Goal: Information Seeking & Learning: Understand process/instructions

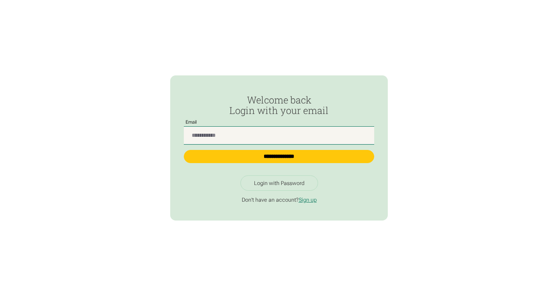
click at [261, 136] on input "Passwordless Login" at bounding box center [279, 136] width 191 height 18
type input "**********"
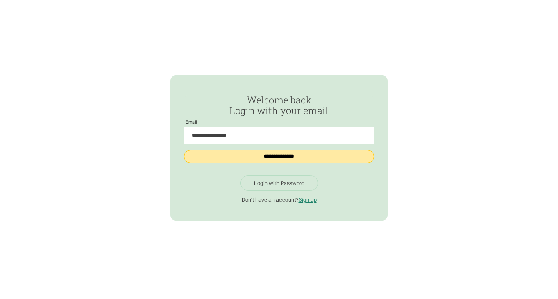
click at [280, 157] on input "**********" at bounding box center [279, 156] width 191 height 13
type input "**********"
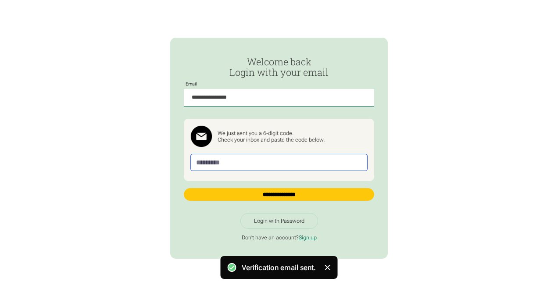
click at [275, 160] on input "Passwordless Login" at bounding box center [278, 162] width 177 height 17
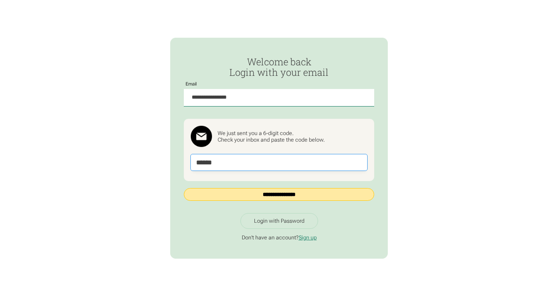
type input "******"
click at [259, 195] on input "**********" at bounding box center [279, 194] width 191 height 13
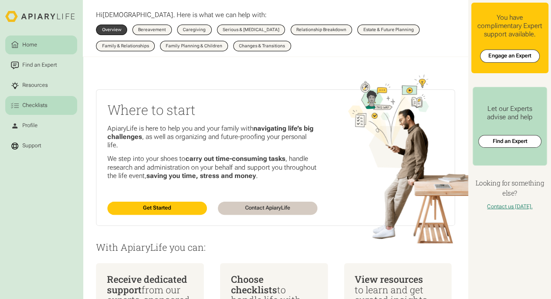
click at [36, 104] on div "Checklists" at bounding box center [35, 106] width 28 height 8
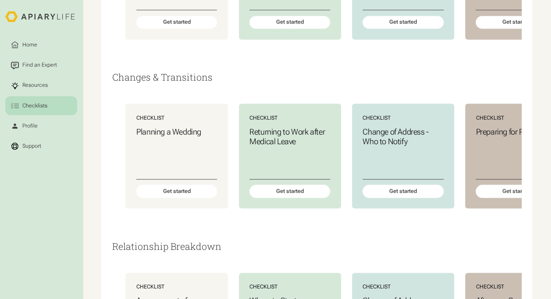
scroll to position [737, 0]
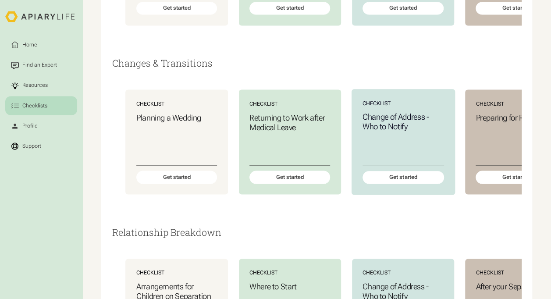
click at [411, 165] on div "Change of Address - Who to Notify" at bounding box center [403, 138] width 82 height 53
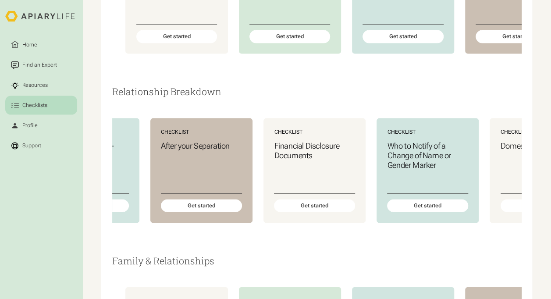
scroll to position [0, 328]
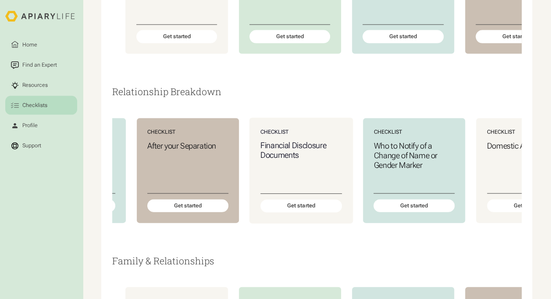
click at [277, 160] on h3 "Financial Disclosure Documents" at bounding box center [301, 151] width 82 height 20
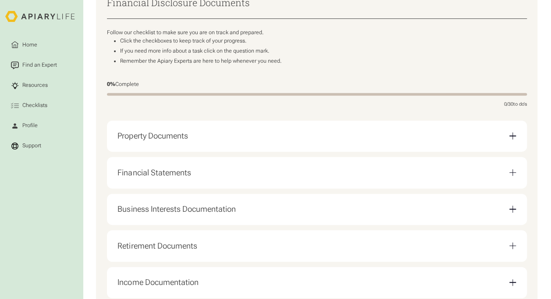
scroll to position [140, 0]
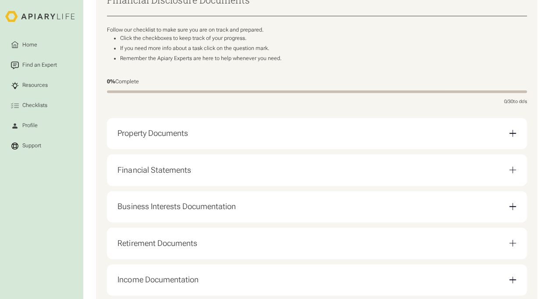
click at [511, 135] on div "Email Form" at bounding box center [512, 133] width 7 height 7
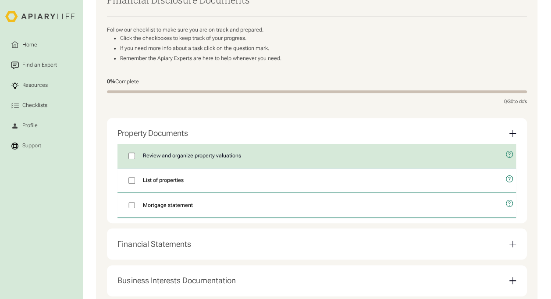
click at [209, 159] on span "Review and organize property valuations" at bounding box center [192, 156] width 98 height 8
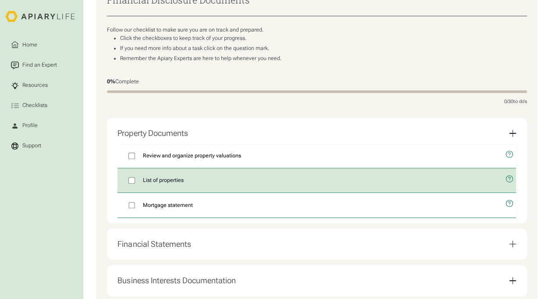
click at [168, 184] on span "List of properties" at bounding box center [163, 180] width 41 height 8
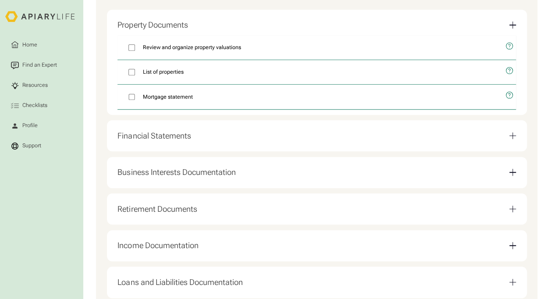
scroll to position [249, 0]
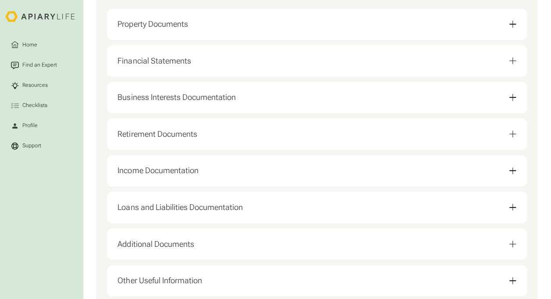
click at [514, 61] on div "Email Form" at bounding box center [512, 61] width 7 height 1
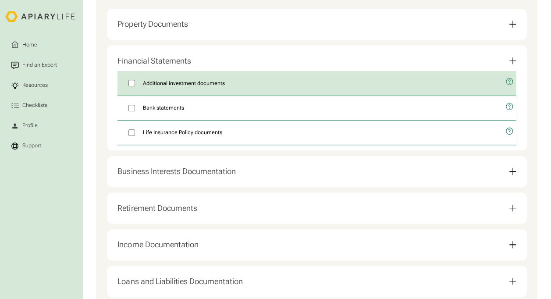
click at [506, 82] on icon "open modal" at bounding box center [509, 81] width 7 height 7
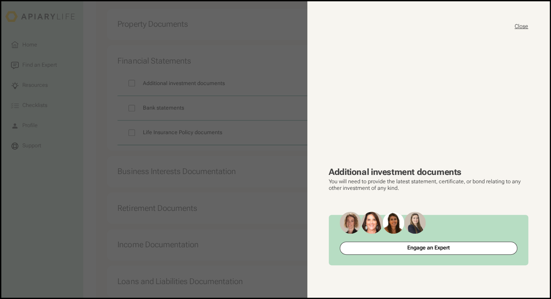
click at [525, 23] on button "Close" at bounding box center [522, 26] width 14 height 7
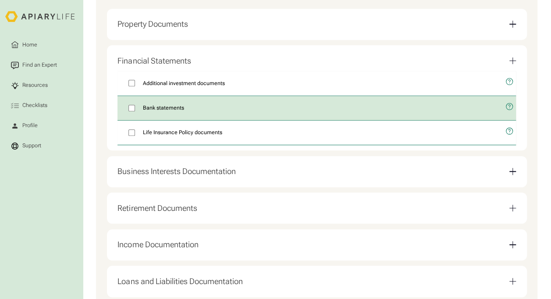
click at [511, 110] on icon "open modal" at bounding box center [510, 106] width 8 height 21
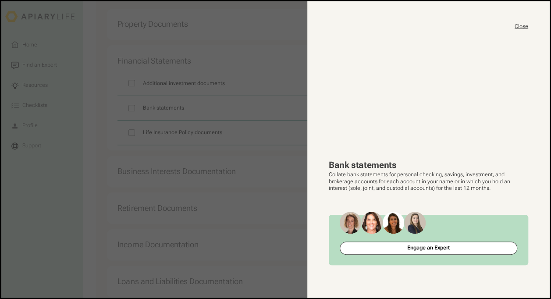
click at [525, 25] on button "Close" at bounding box center [522, 26] width 14 height 7
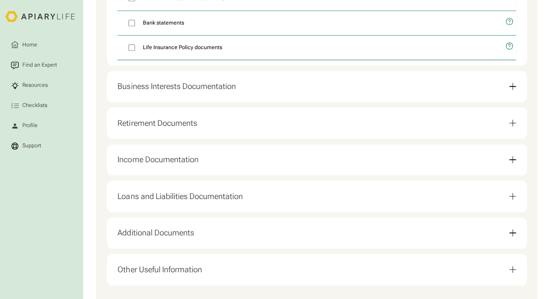
scroll to position [372, 0]
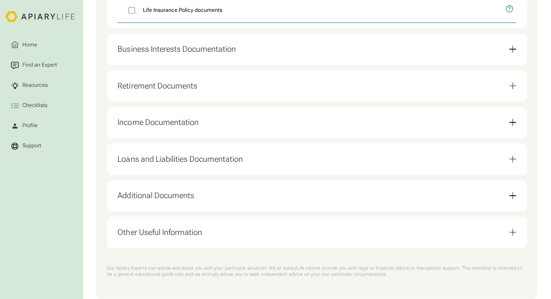
click at [514, 196] on div "Email Form" at bounding box center [512, 195] width 7 height 1
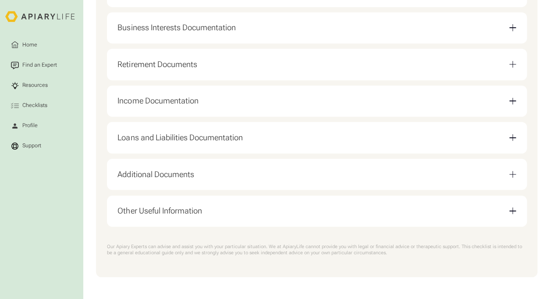
scroll to position [325, 0]
click at [513, 211] on div "Email Form" at bounding box center [512, 210] width 7 height 7
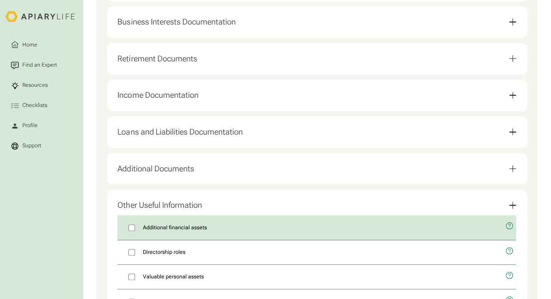
click at [510, 227] on icon "open modal" at bounding box center [510, 226] width 8 height 21
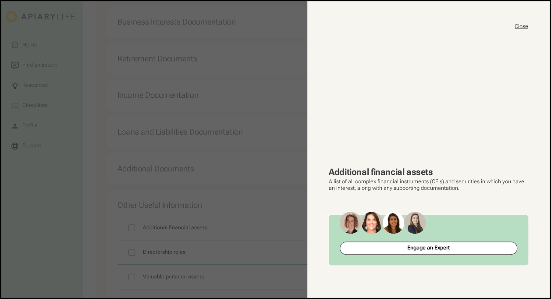
click at [522, 24] on button "Close" at bounding box center [522, 26] width 14 height 7
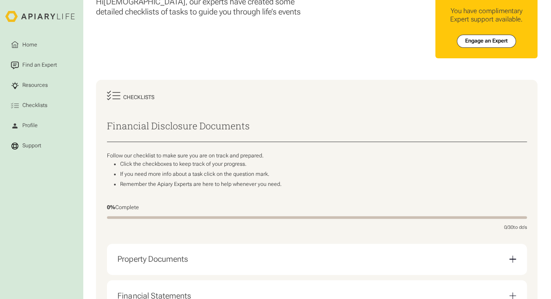
scroll to position [0, 0]
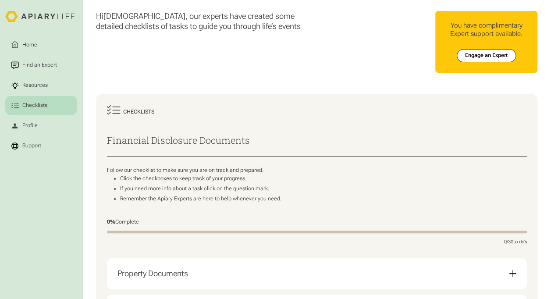
click at [39, 104] on div "Checklists" at bounding box center [35, 106] width 28 height 8
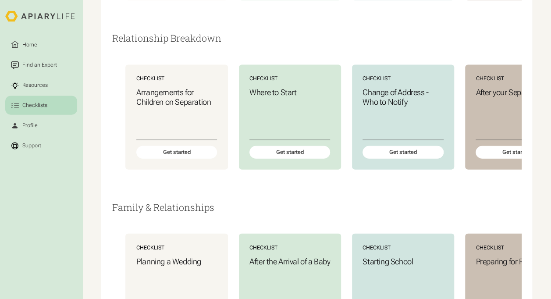
scroll to position [924, 0]
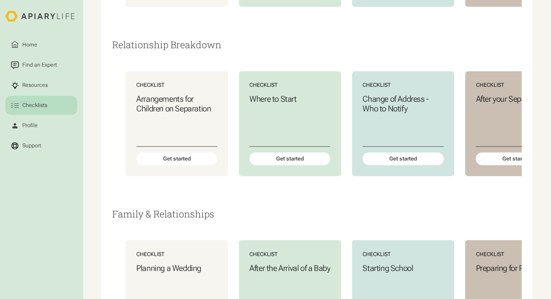
drag, startPoint x: 310, startPoint y: 238, endPoint x: 314, endPoint y: 235, distance: 5.0
click at [314, 209] on div "Relationship Breakdown Checklist Arrangements for Children on Separation Get st…" at bounding box center [316, 123] width 409 height 169
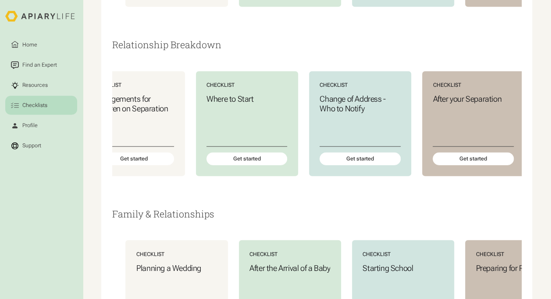
scroll to position [0, 43]
click at [259, 166] on div "Get started" at bounding box center [247, 159] width 82 height 13
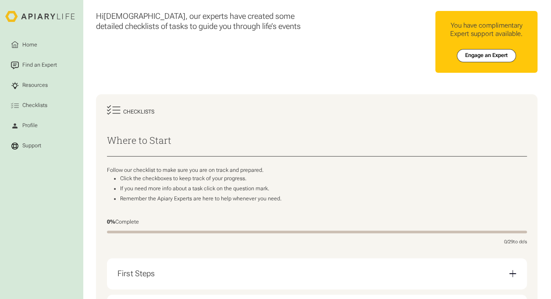
click at [343, 192] on li "If you need more info about a task click on the question mark." at bounding box center [323, 188] width 407 height 7
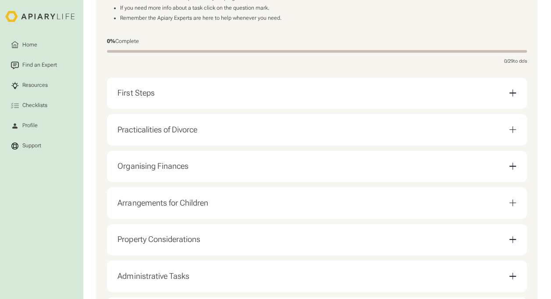
scroll to position [193, 0]
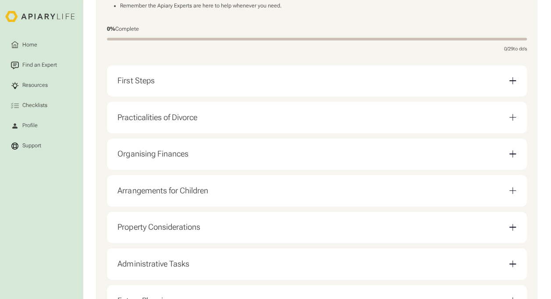
click at [512, 79] on div "First Steps" at bounding box center [316, 81] width 399 height 21
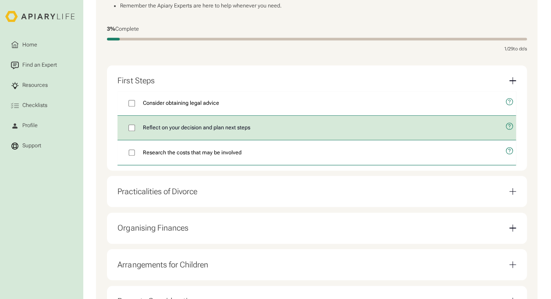
click at [133, 125] on label "Reflect on your decision and plan next steps" at bounding box center [308, 128] width 382 height 24
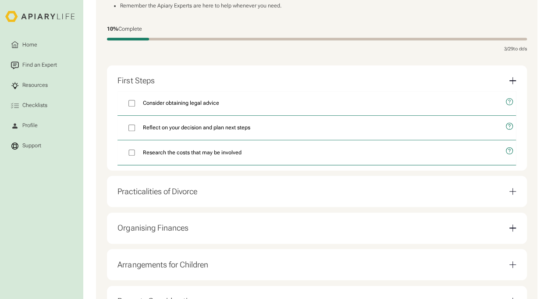
click at [513, 195] on div "Email Form" at bounding box center [512, 191] width 7 height 7
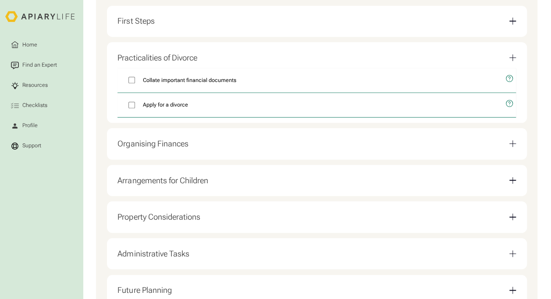
scroll to position [253, 0]
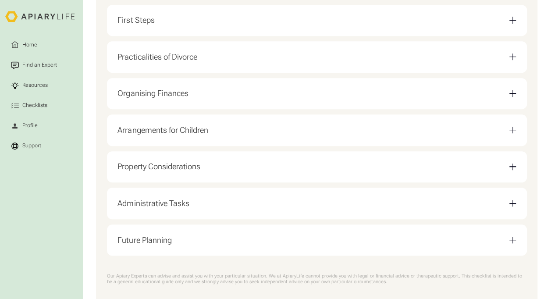
click at [511, 95] on div "Email Form" at bounding box center [512, 93] width 7 height 7
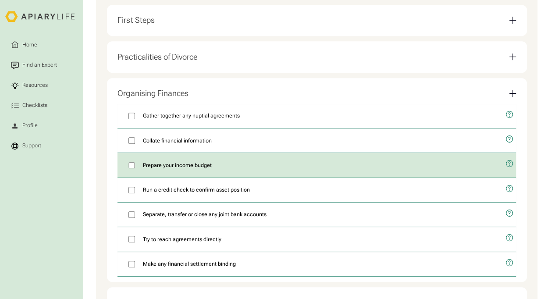
click at [509, 165] on icon "open modal" at bounding box center [510, 163] width 8 height 21
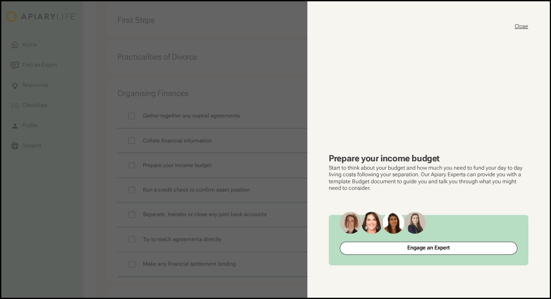
click at [520, 25] on button "Close" at bounding box center [522, 26] width 14 height 7
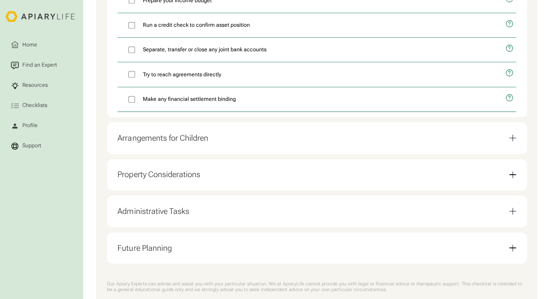
scroll to position [420, 0]
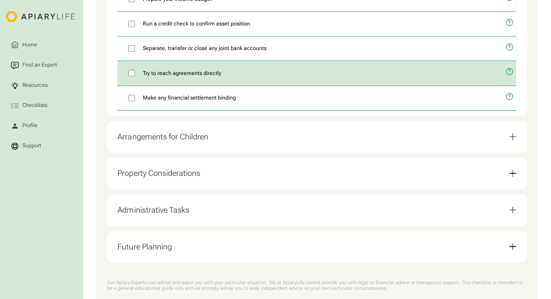
click at [506, 78] on icon "open modal" at bounding box center [510, 71] width 8 height 21
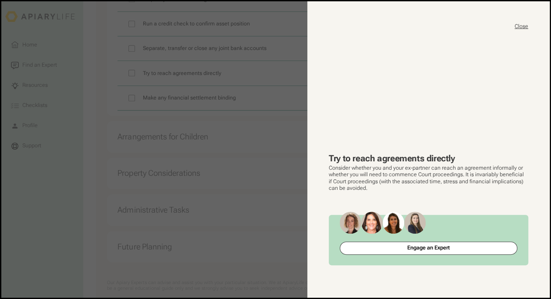
click at [524, 27] on button "Close" at bounding box center [522, 26] width 14 height 7
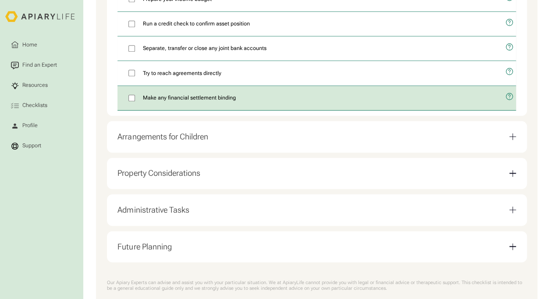
click at [510, 100] on icon "open modal" at bounding box center [510, 96] width 8 height 21
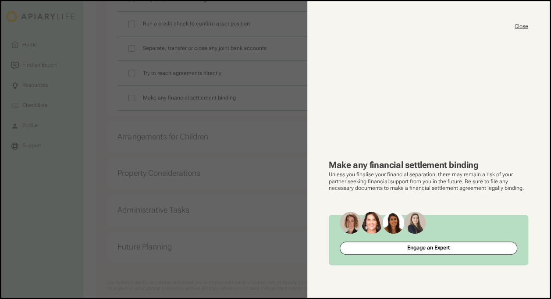
click at [523, 25] on button "Close" at bounding box center [522, 26] width 14 height 7
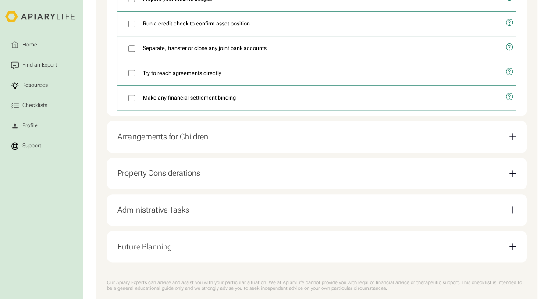
click at [513, 135] on div "Arrangements for Children" at bounding box center [316, 137] width 399 height 21
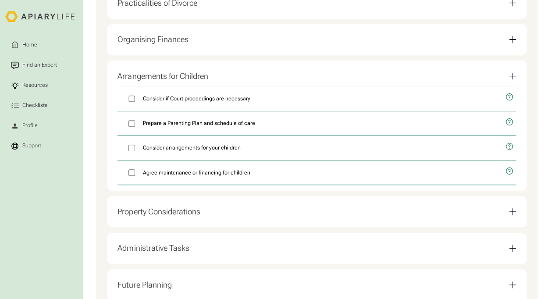
scroll to position [288, 0]
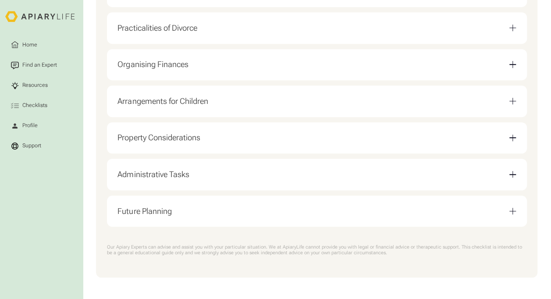
click at [510, 137] on div "Email Form" at bounding box center [512, 137] width 7 height 1
click at [513, 135] on div "Email Form" at bounding box center [512, 138] width 7 height 7
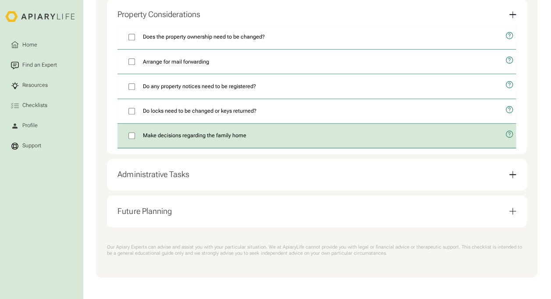
click at [509, 132] on icon "open modal" at bounding box center [510, 134] width 2 height 4
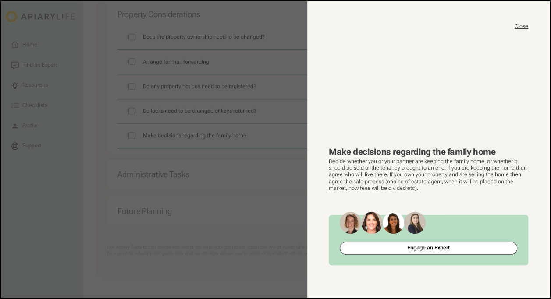
click at [521, 27] on button "Close" at bounding box center [522, 26] width 14 height 7
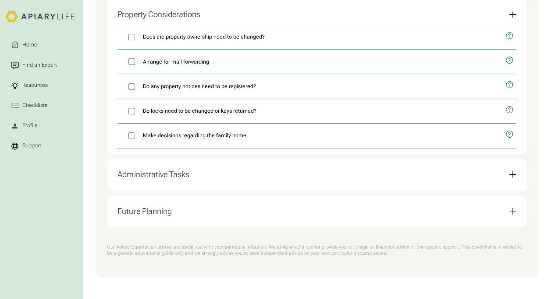
click at [513, 173] on div "Email Form" at bounding box center [513, 174] width 1 height 7
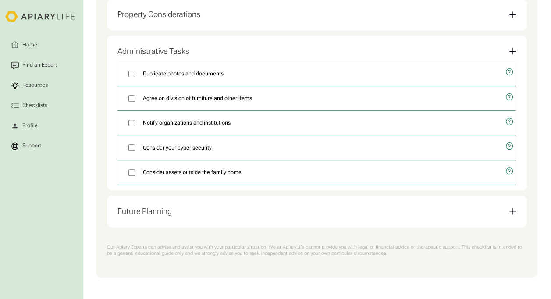
click at [513, 210] on div "Email Form" at bounding box center [513, 211] width 1 height 7
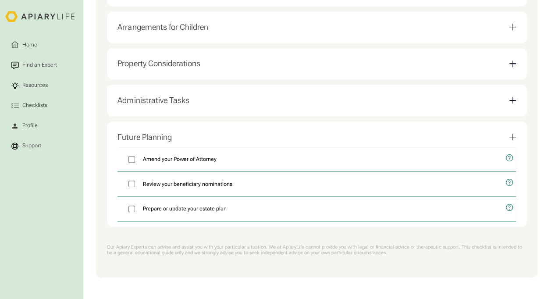
scroll to position [362, 0]
click at [41, 103] on div "Checklists" at bounding box center [35, 105] width 28 height 8
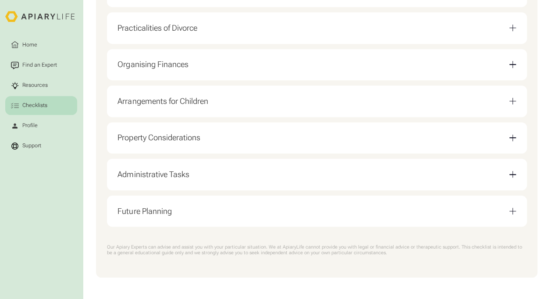
scroll to position [288, 0]
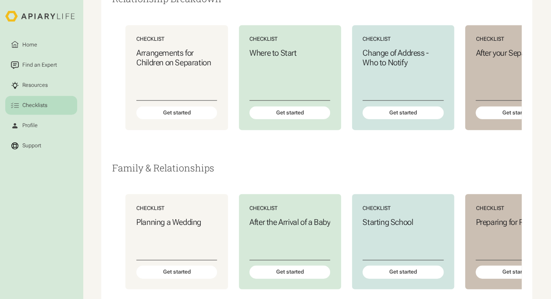
scroll to position [971, 0]
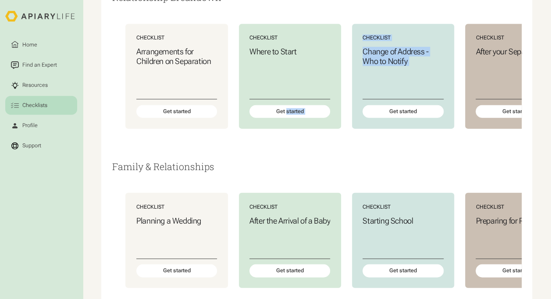
drag, startPoint x: 286, startPoint y: 190, endPoint x: 381, endPoint y: 190, distance: 95.1
click at [381, 161] on div "Relationship Breakdown Checklist Arrangements for Children on Separation Get st…" at bounding box center [316, 76] width 409 height 169
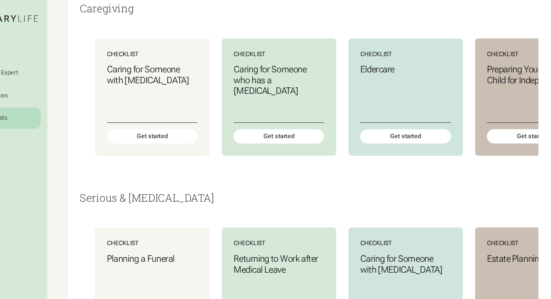
scroll to position [0, 0]
